Goal: Task Accomplishment & Management: Manage account settings

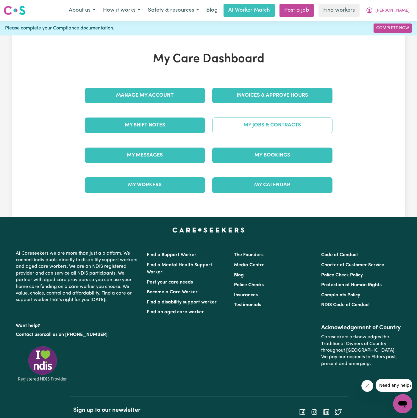
click at [266, 121] on link "My Jobs & Contracts" at bounding box center [272, 124] width 120 height 15
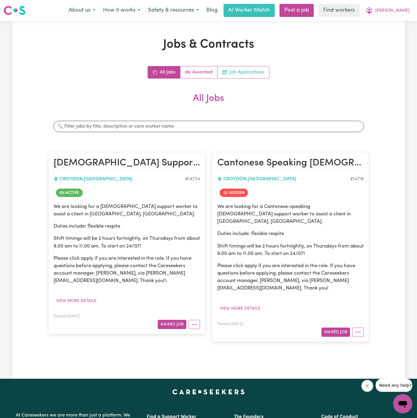
click at [262, 73] on link "Job Applications" at bounding box center [242, 72] width 51 height 12
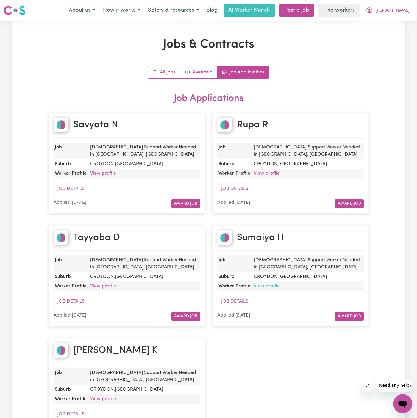
click at [275, 284] on link "View profile" at bounding box center [267, 286] width 26 height 5
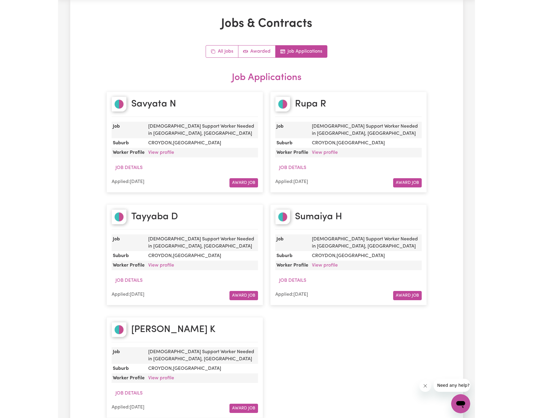
scroll to position [24, 0]
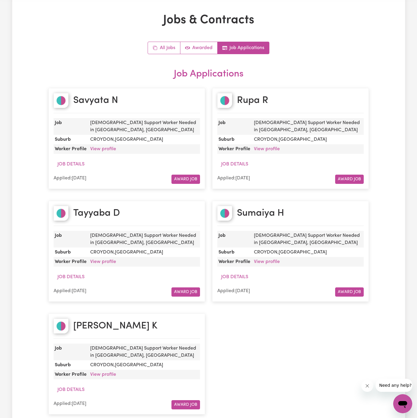
click at [269, 144] on dd "View profile" at bounding box center [307, 149] width 112 height 10
click at [273, 147] on link "View profile" at bounding box center [267, 149] width 26 height 5
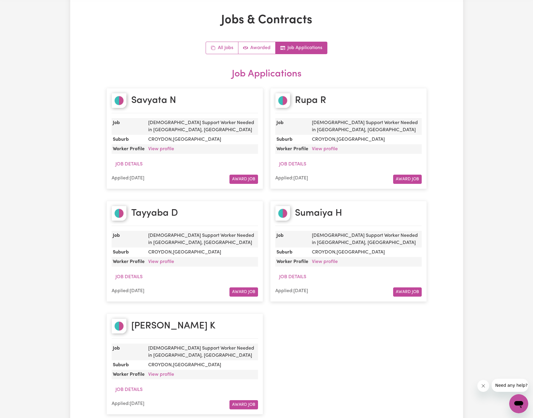
scroll to position [0, 0]
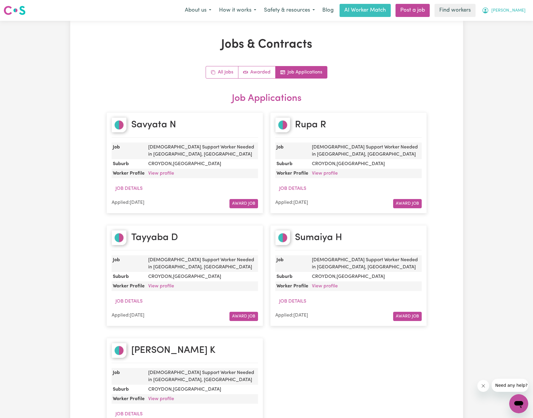
click at [416, 9] on span "[PERSON_NAME]" at bounding box center [508, 10] width 34 height 7
click at [416, 31] on link "Logout" at bounding box center [505, 34] width 47 height 11
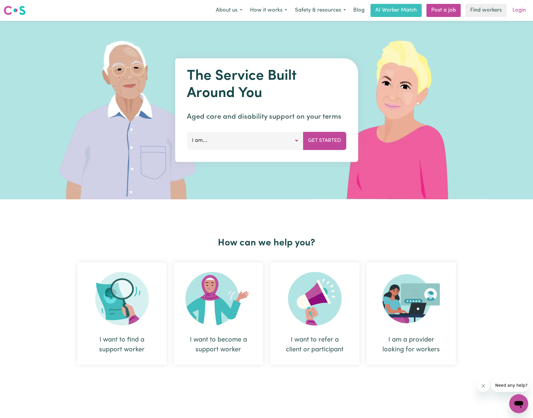
click at [416, 10] on link "Login" at bounding box center [519, 10] width 21 height 13
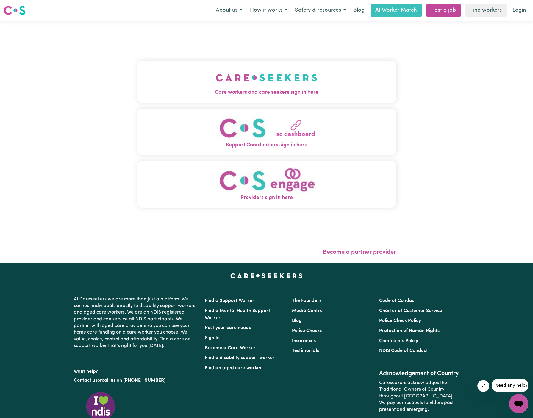
click at [276, 65] on button "Care workers and care seekers sign in here" at bounding box center [266, 82] width 259 height 42
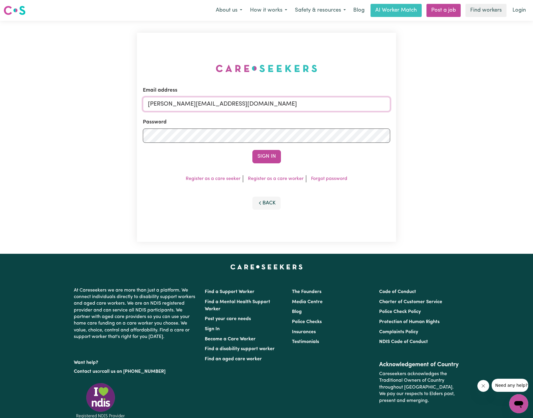
click at [302, 102] on input "[PERSON_NAME][EMAIL_ADDRESS][DOMAIN_NAME]" at bounding box center [266, 104] width 247 height 14
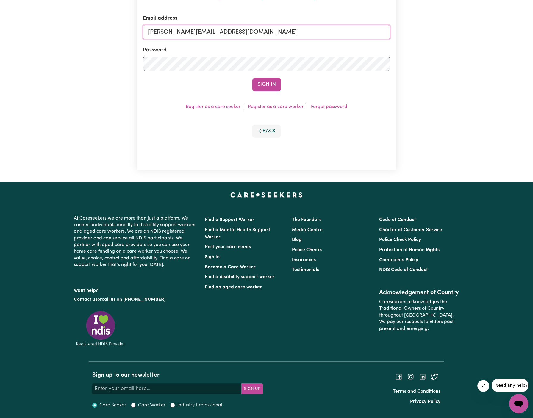
click at [229, 37] on input "[PERSON_NAME][EMAIL_ADDRESS][DOMAIN_NAME]" at bounding box center [266, 32] width 247 height 14
drag, startPoint x: 176, startPoint y: 31, endPoint x: 385, endPoint y: 35, distance: 208.8
click at [385, 35] on input "superuser~[EMAIL_ADDRESS][DOMAIN_NAME]" at bounding box center [266, 32] width 247 height 14
click at [195, 32] on input "superuser~[EMAIL_ADDRESS][DOMAIN_NAME]" at bounding box center [266, 32] width 247 height 14
drag, startPoint x: 178, startPoint y: 32, endPoint x: 340, endPoint y: 32, distance: 162.1
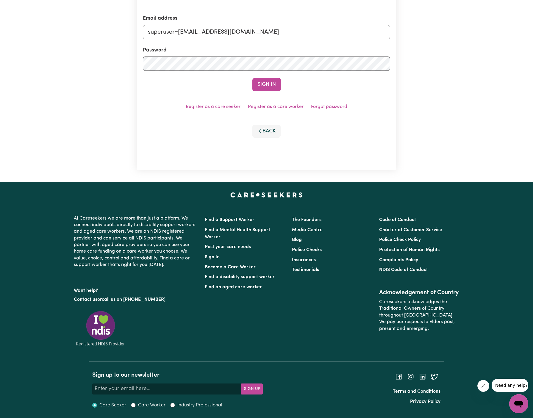
click at [340, 32] on input "superuser~[EMAIL_ADDRESS][DOMAIN_NAME]" at bounding box center [266, 32] width 247 height 14
type input "[EMAIL_ADDRESS][DOMAIN_NAME]"
click at [269, 85] on button "Sign In" at bounding box center [266, 84] width 29 height 13
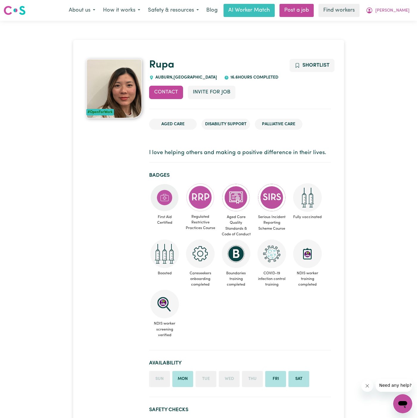
click at [165, 78] on span "AUBURN , New South Wales" at bounding box center [185, 77] width 63 height 4
copy span "AUBURN"
